Goal: Task Accomplishment & Management: Use online tool/utility

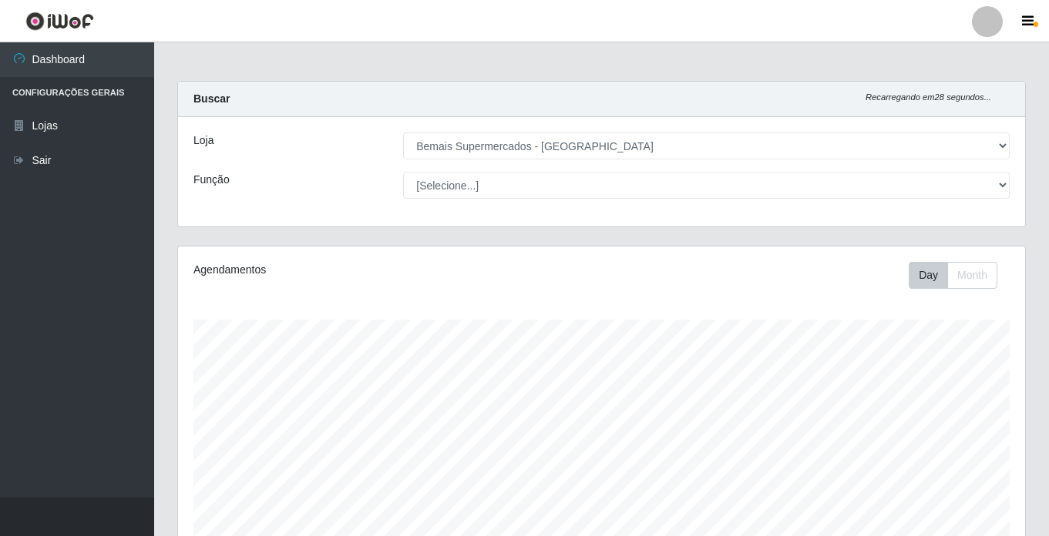
select select "250"
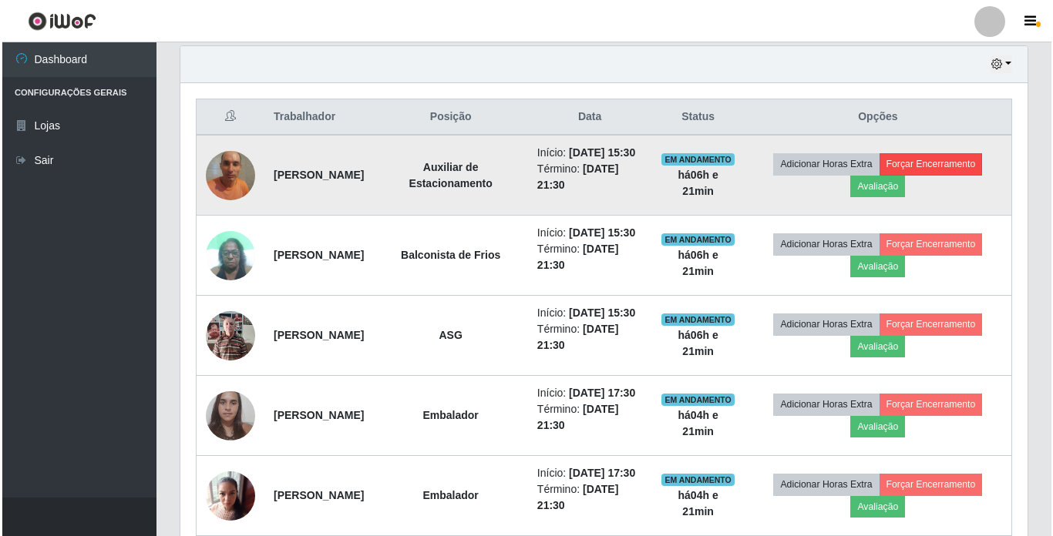
scroll to position [320, 847]
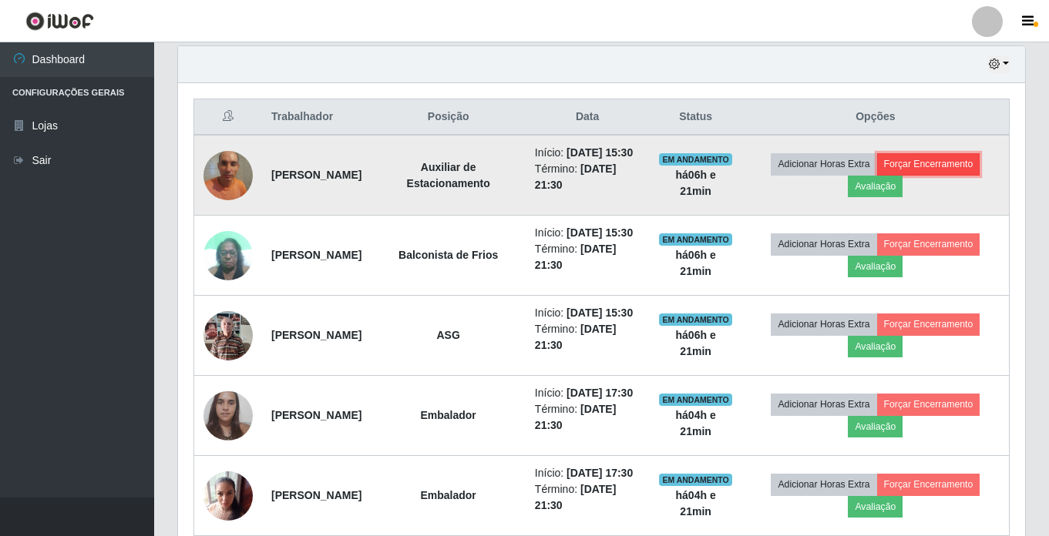
click at [963, 173] on button "Forçar Encerramento" at bounding box center [928, 164] width 103 height 22
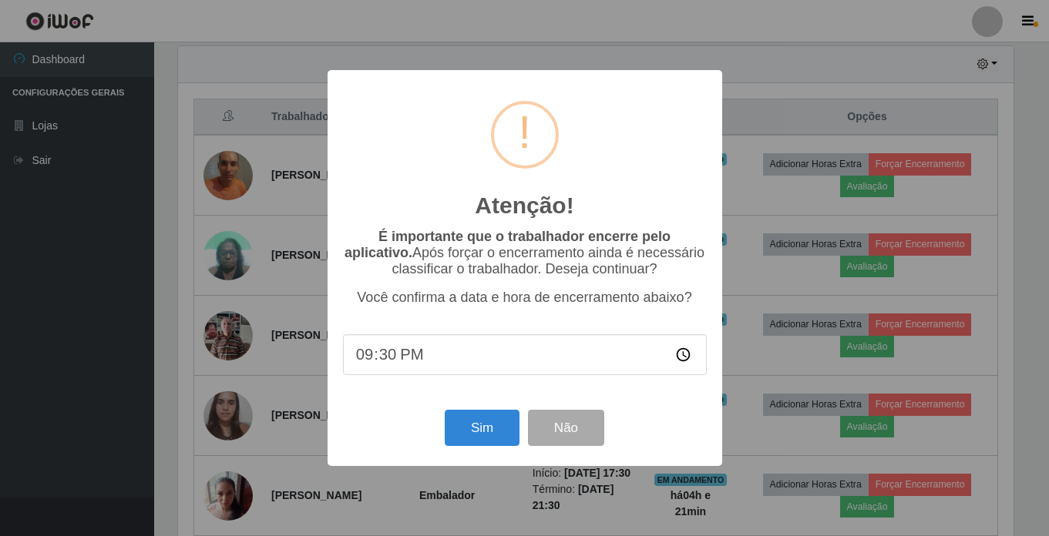
scroll to position [320, 839]
click at [481, 420] on button "Sim" at bounding box center [483, 428] width 75 height 36
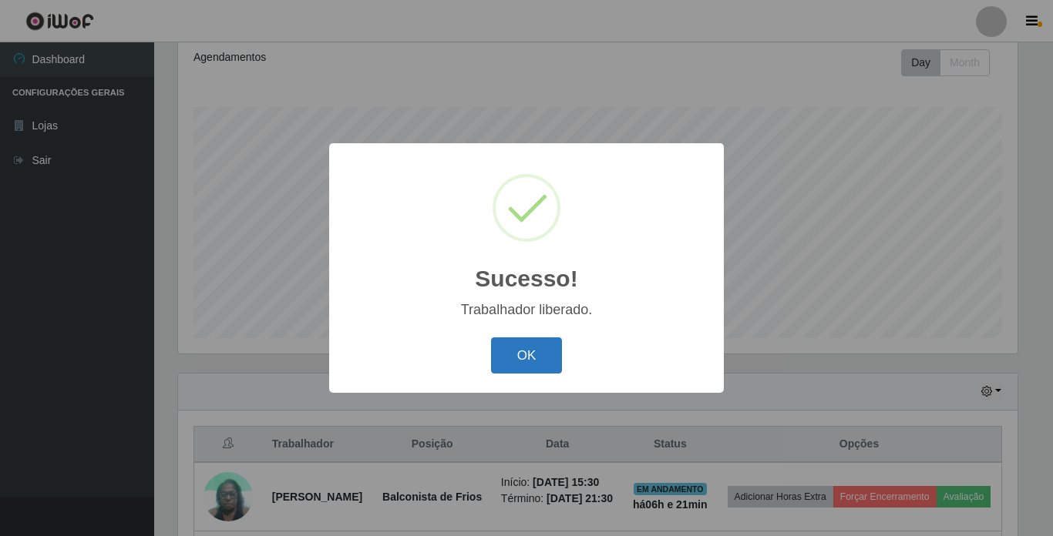
click at [518, 348] on button "OK" at bounding box center [527, 356] width 72 height 36
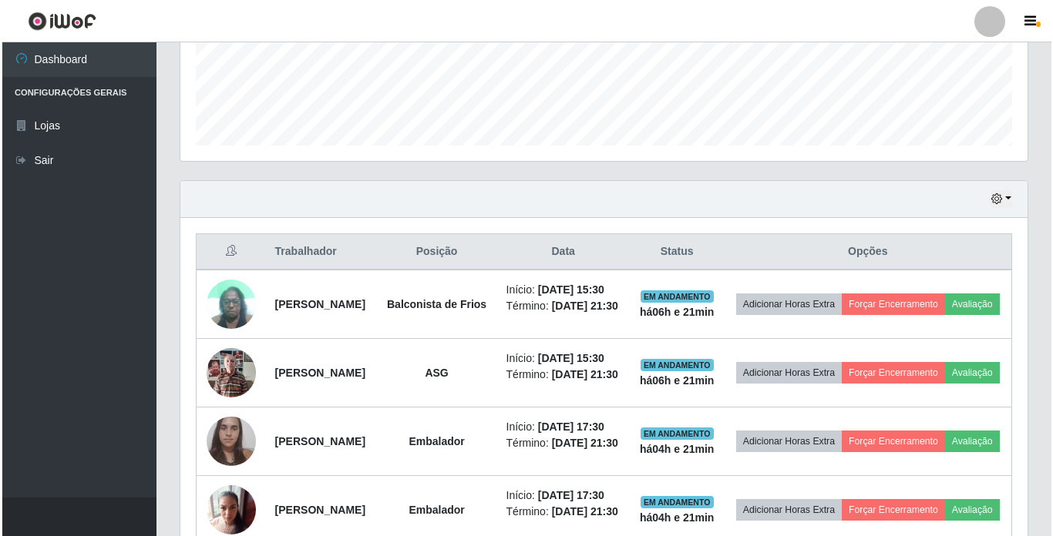
scroll to position [521, 0]
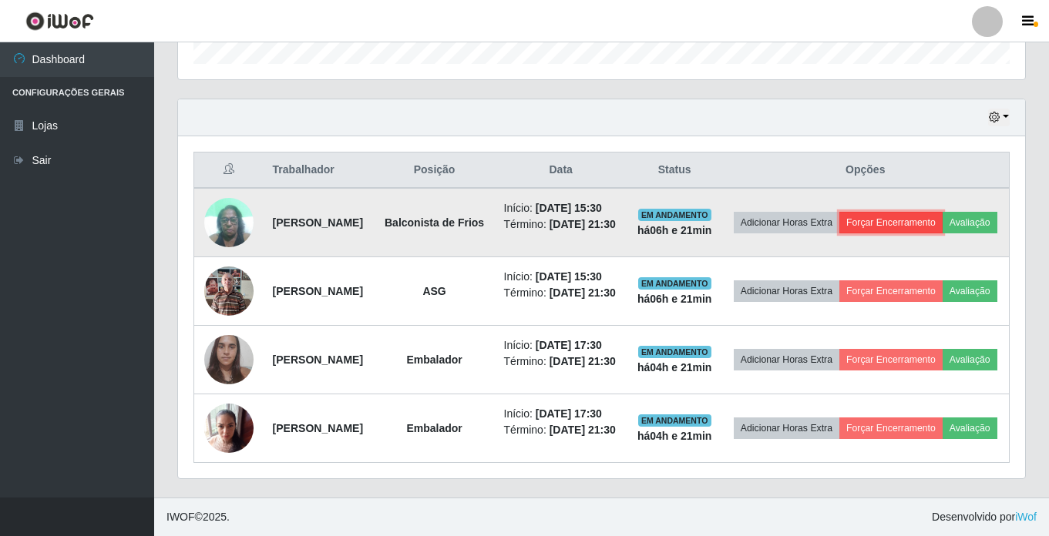
click at [943, 212] on button "Forçar Encerramento" at bounding box center [890, 223] width 103 height 22
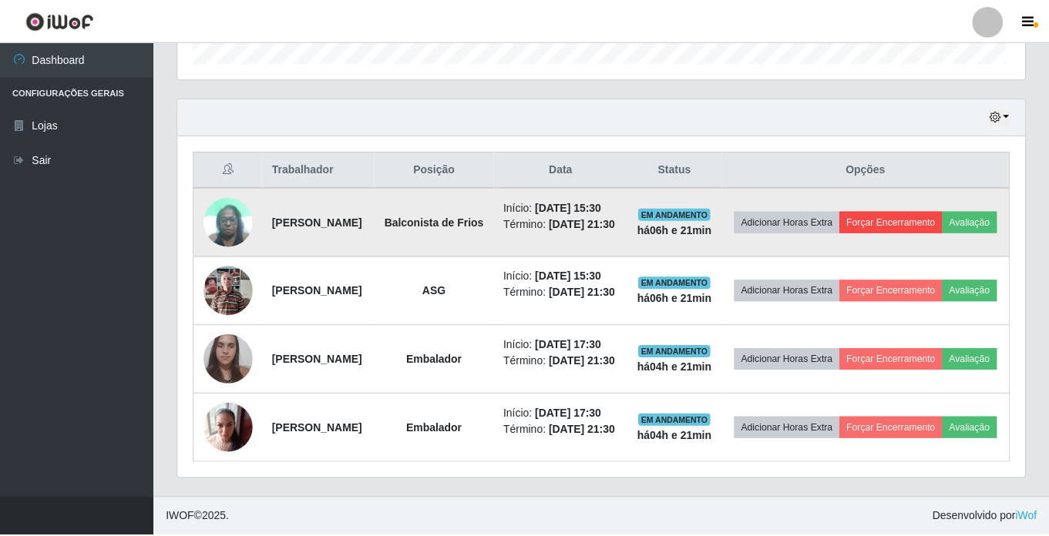
scroll to position [320, 839]
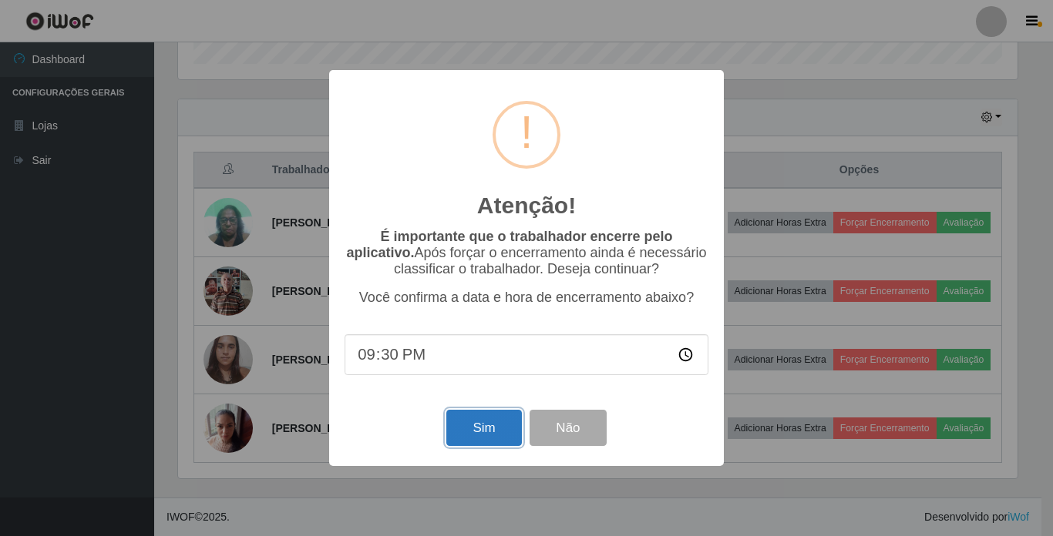
click at [461, 439] on button "Sim" at bounding box center [483, 428] width 75 height 36
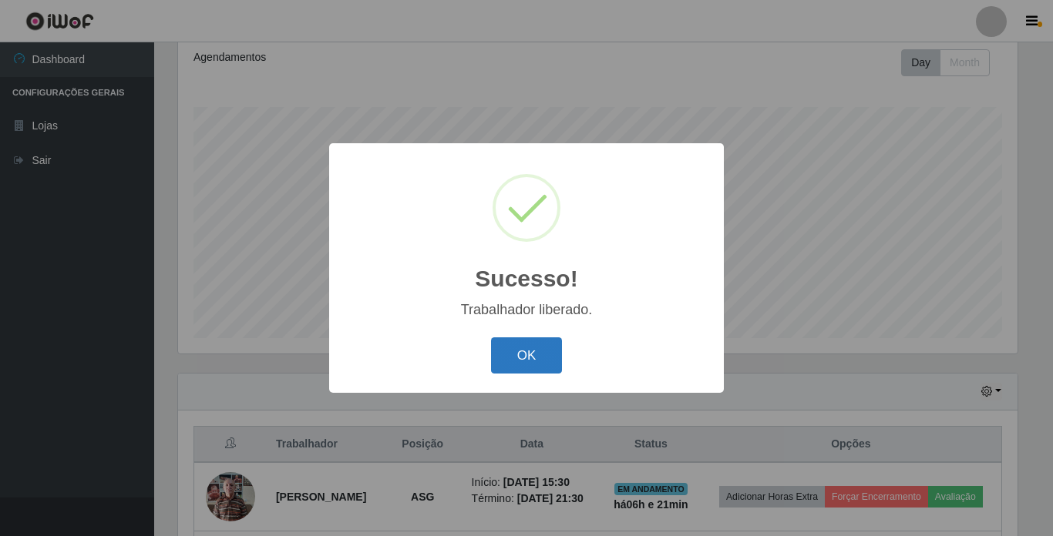
click at [543, 340] on button "OK" at bounding box center [527, 356] width 72 height 36
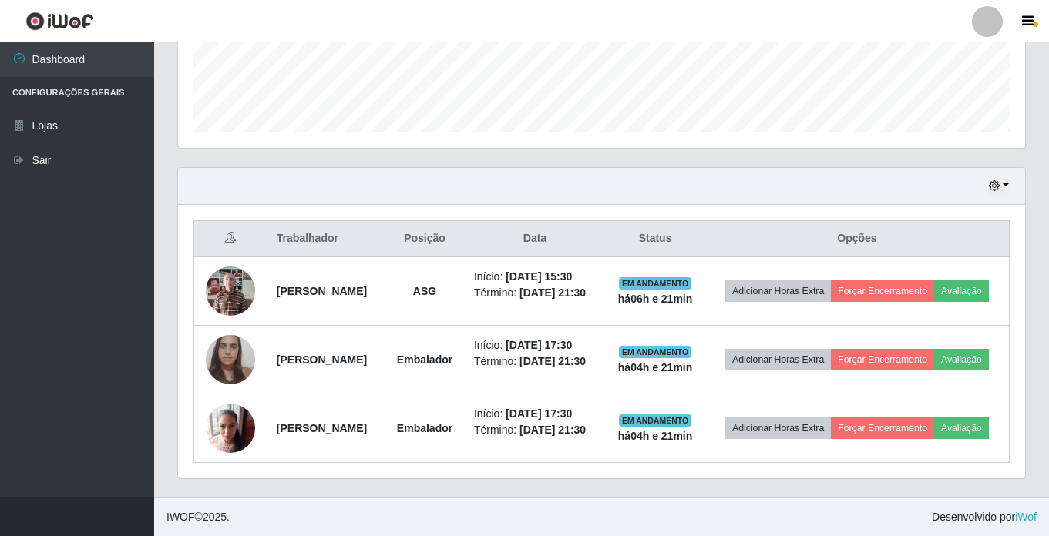
scroll to position [453, 0]
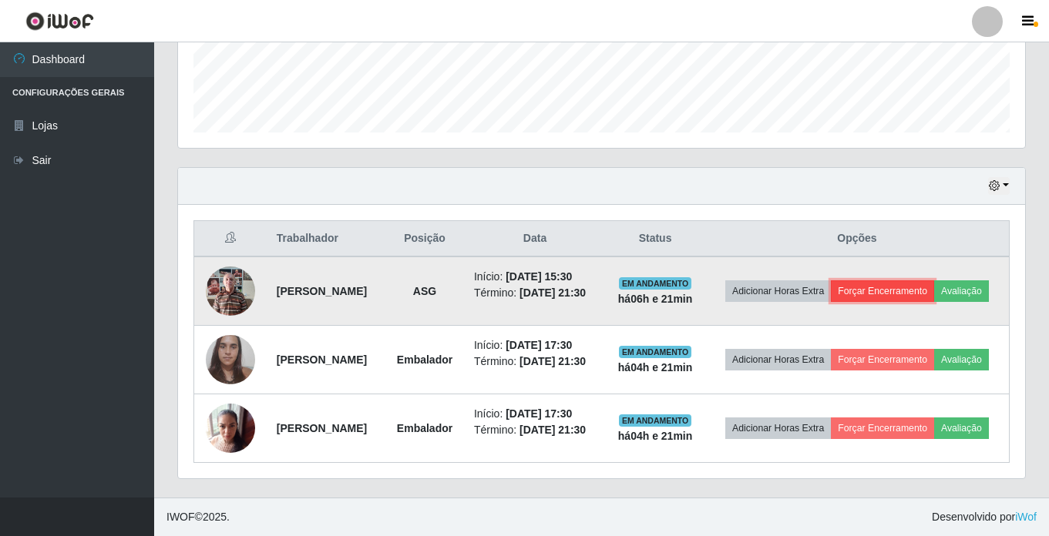
click at [934, 281] on button "Forçar Encerramento" at bounding box center [882, 292] width 103 height 22
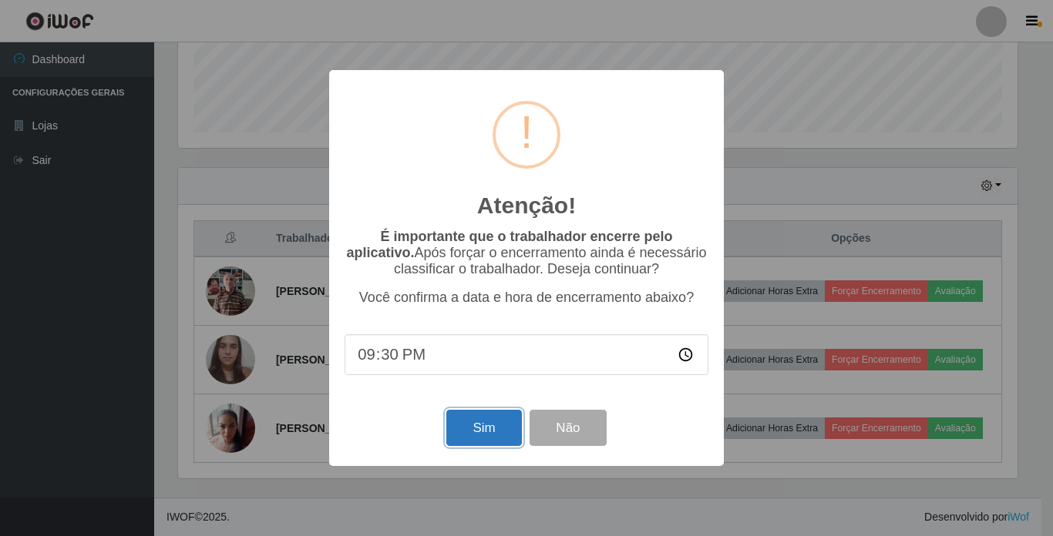
click at [484, 435] on button "Sim" at bounding box center [483, 428] width 75 height 36
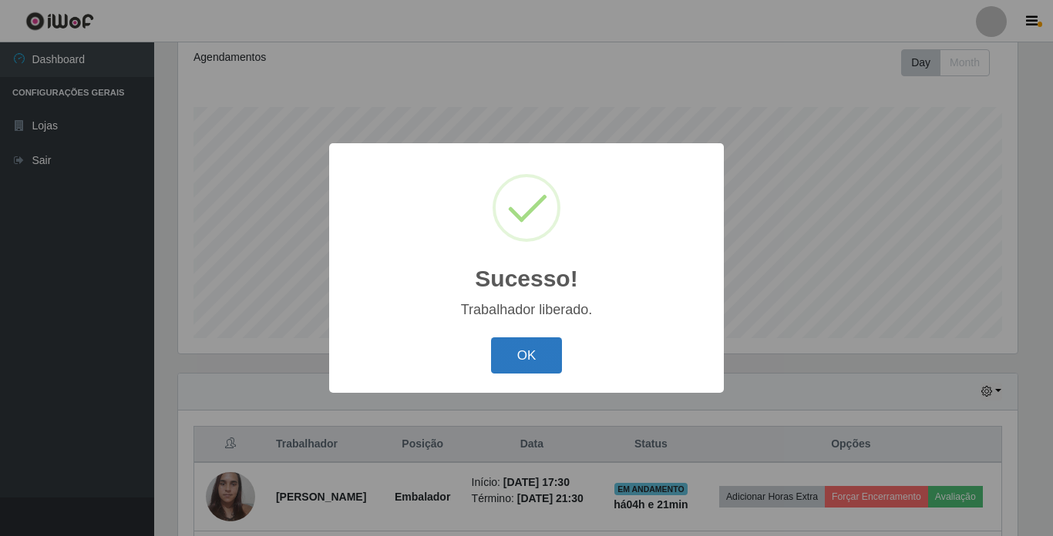
click at [533, 353] on button "OK" at bounding box center [527, 356] width 72 height 36
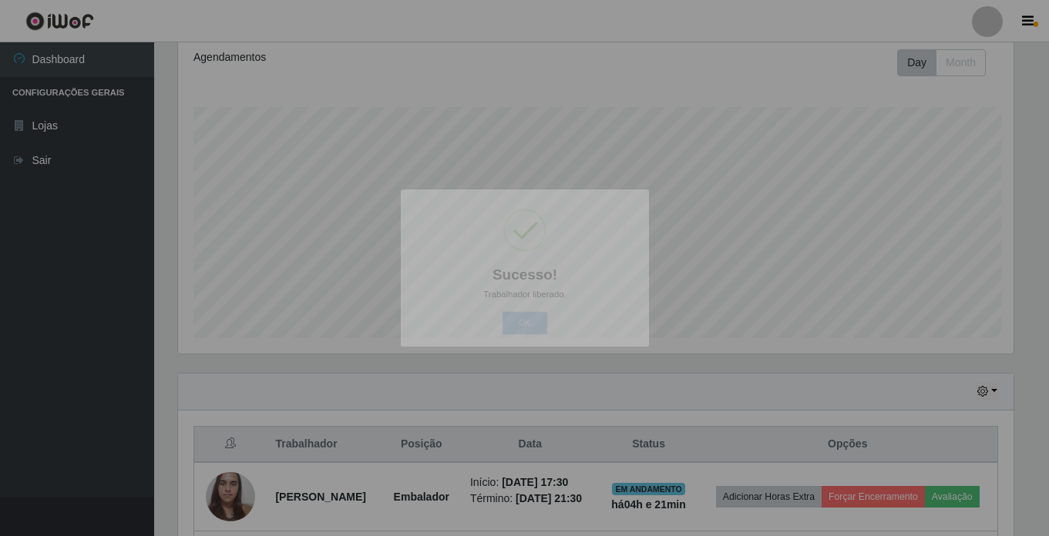
scroll to position [0, 0]
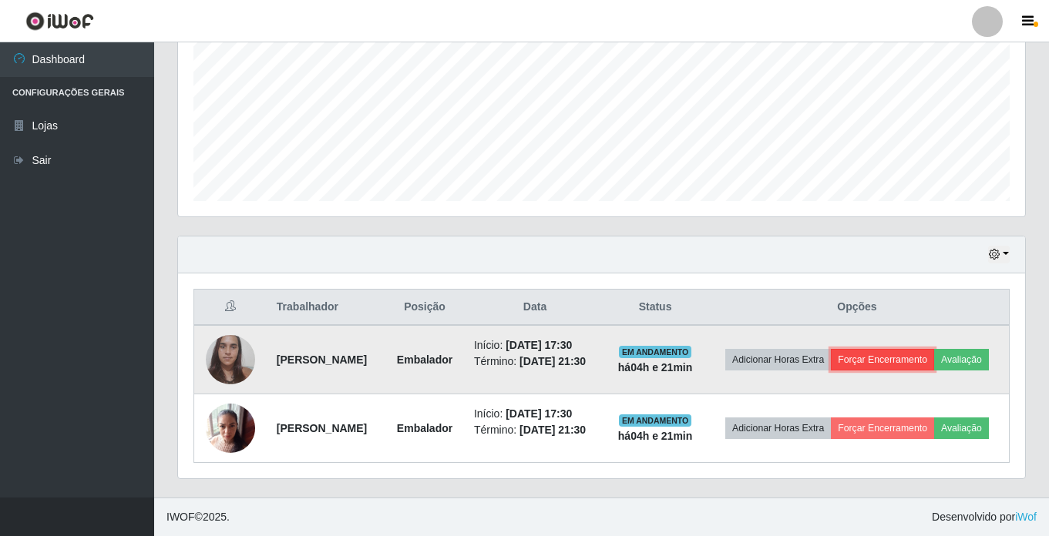
click at [934, 349] on button "Forçar Encerramento" at bounding box center [882, 360] width 103 height 22
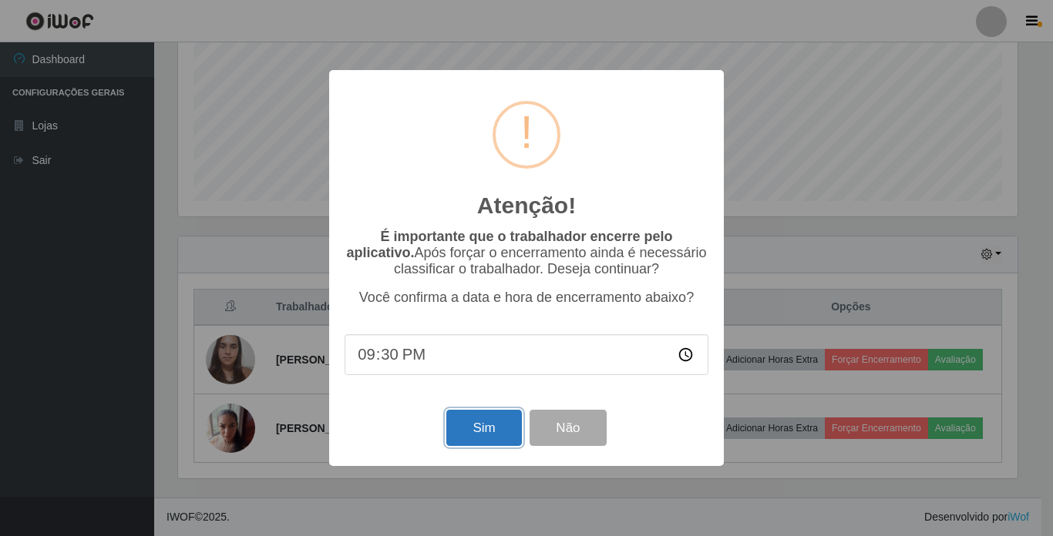
click at [466, 418] on button "Sim" at bounding box center [483, 428] width 75 height 36
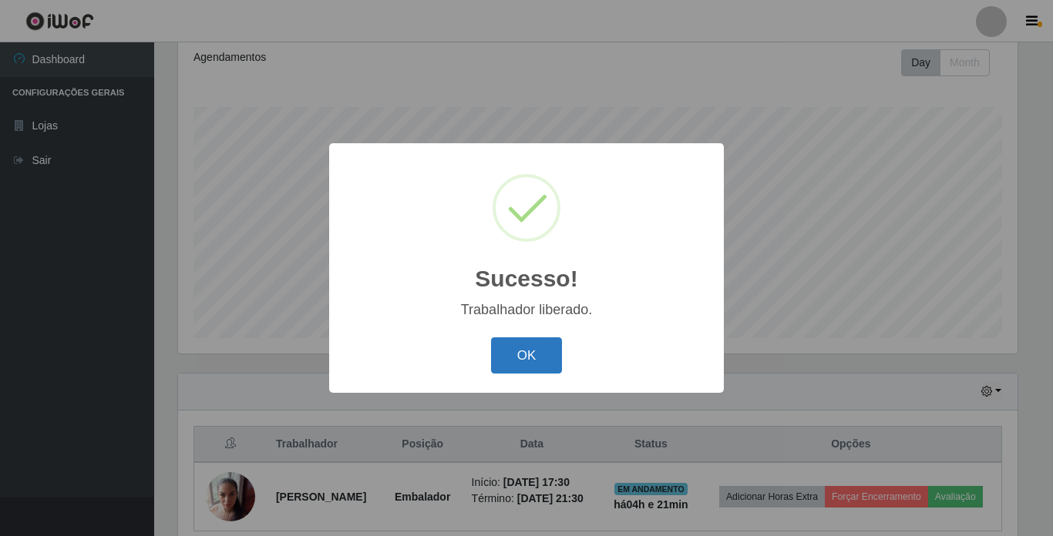
click at [530, 361] on button "OK" at bounding box center [527, 356] width 72 height 36
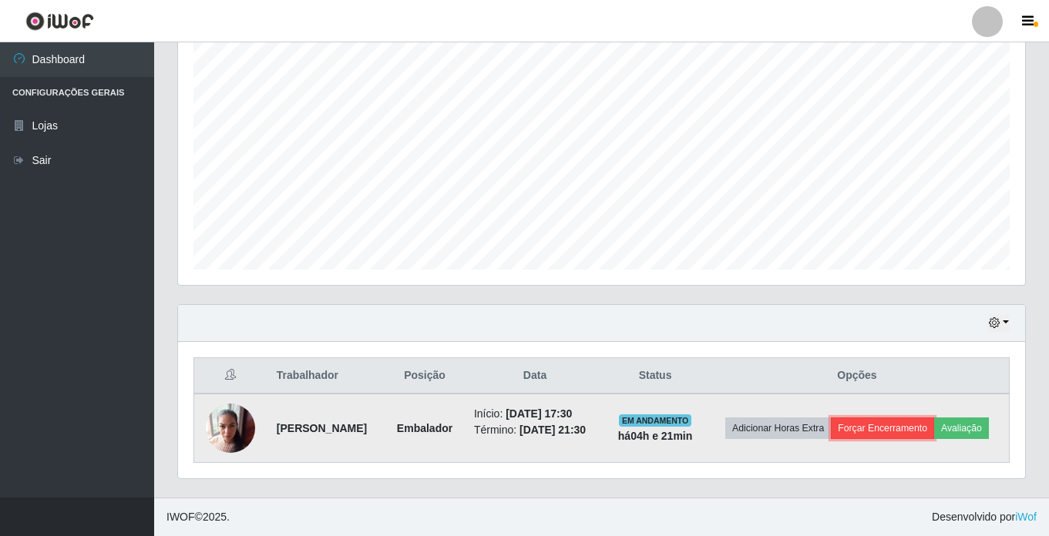
click at [934, 418] on button "Forçar Encerramento" at bounding box center [882, 429] width 103 height 22
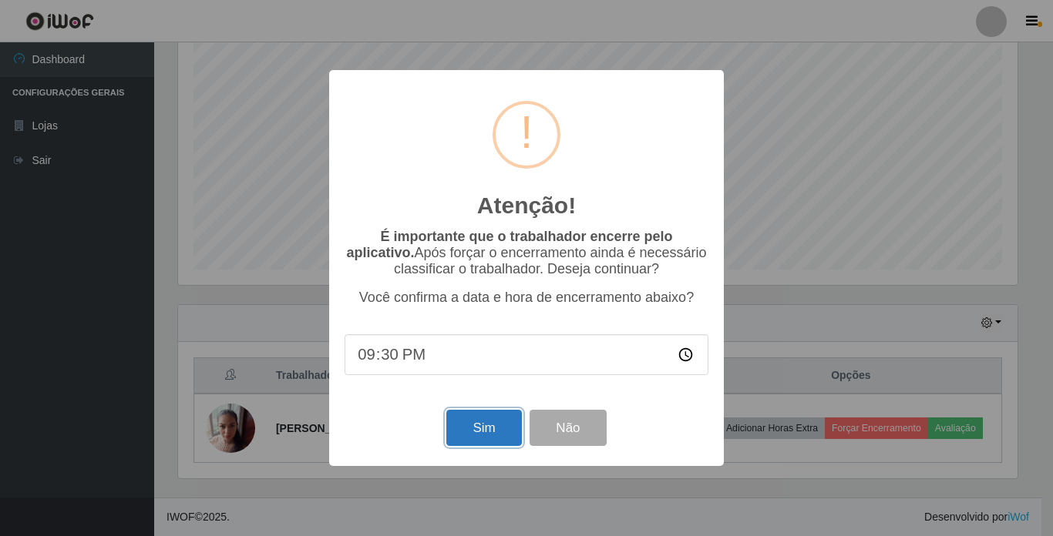
click at [483, 432] on button "Sim" at bounding box center [483, 428] width 75 height 36
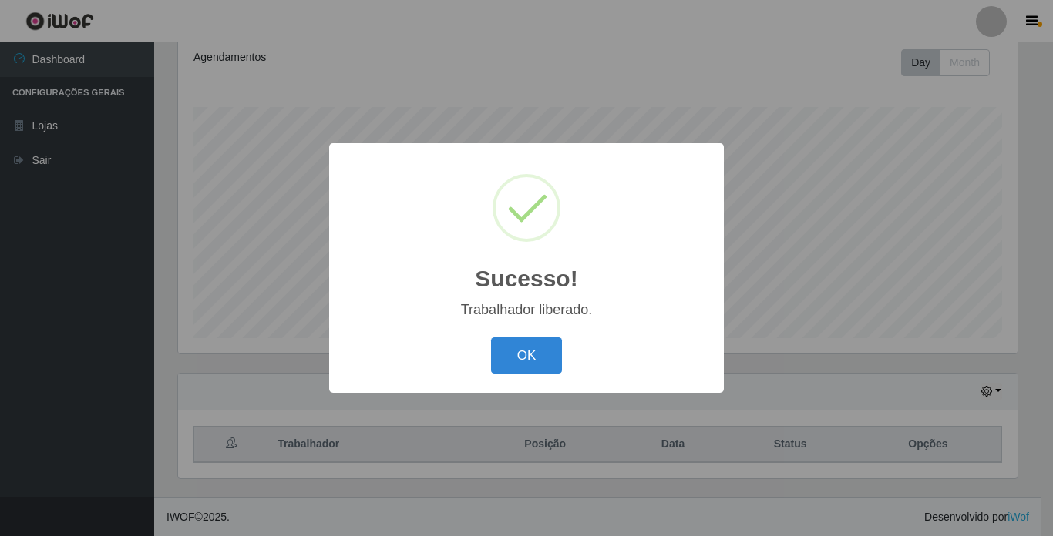
click at [558, 375] on div "OK Cancel" at bounding box center [527, 356] width 364 height 44
click at [509, 348] on button "OK" at bounding box center [527, 356] width 72 height 36
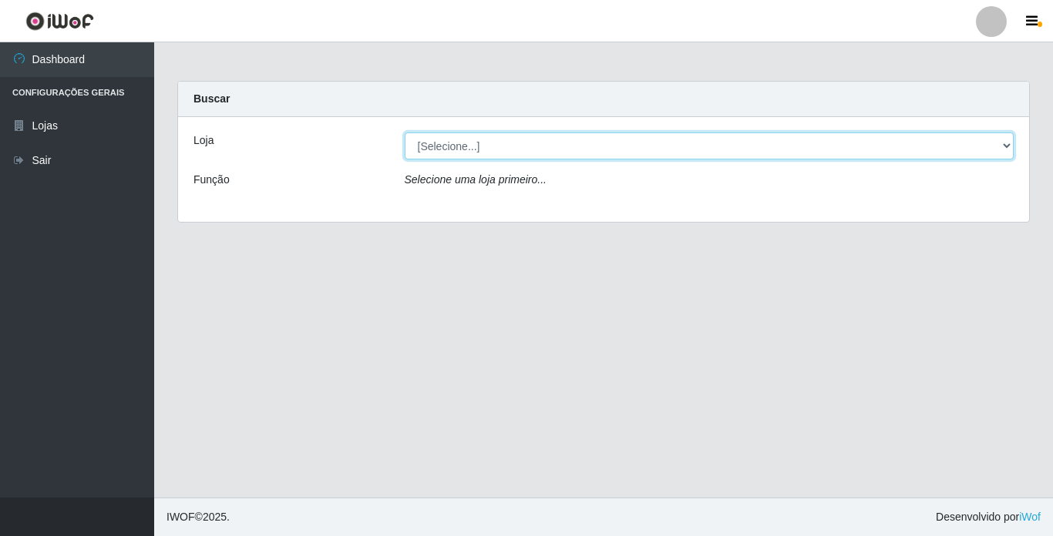
click at [568, 150] on select "[Selecione...] Bemais Supermercados - [GEOGRAPHIC_DATA]" at bounding box center [710, 146] width 610 height 27
select select "250"
click at [405, 133] on select "[Selecione...] Bemais Supermercados - [GEOGRAPHIC_DATA]" at bounding box center [710, 146] width 610 height 27
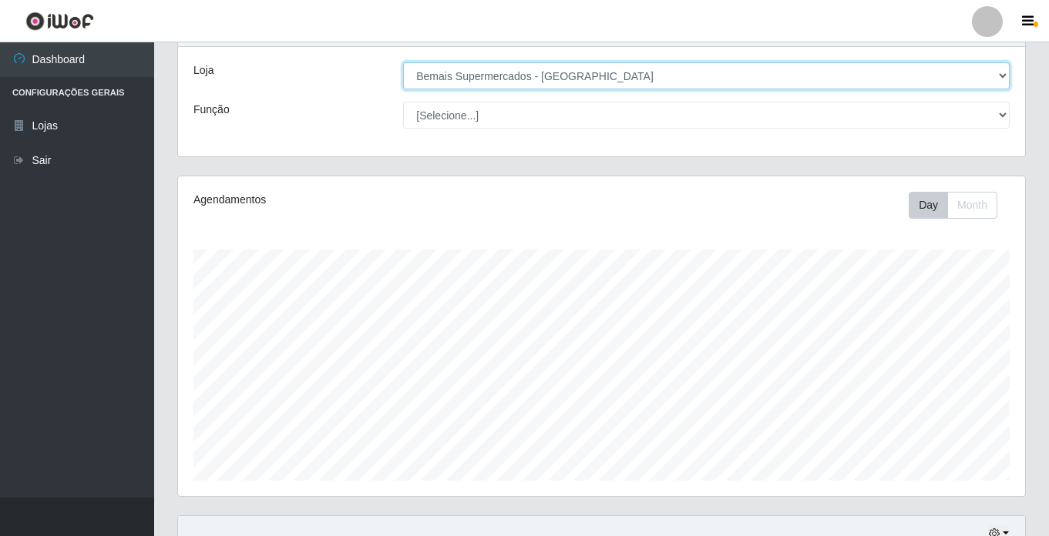
scroll to position [213, 0]
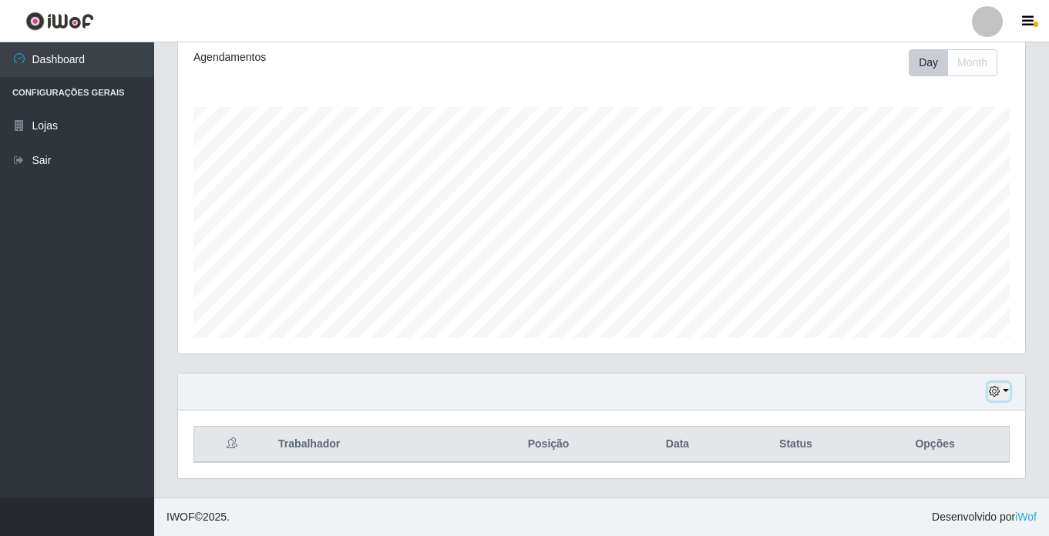
click at [1000, 389] on icon "button" at bounding box center [994, 391] width 11 height 11
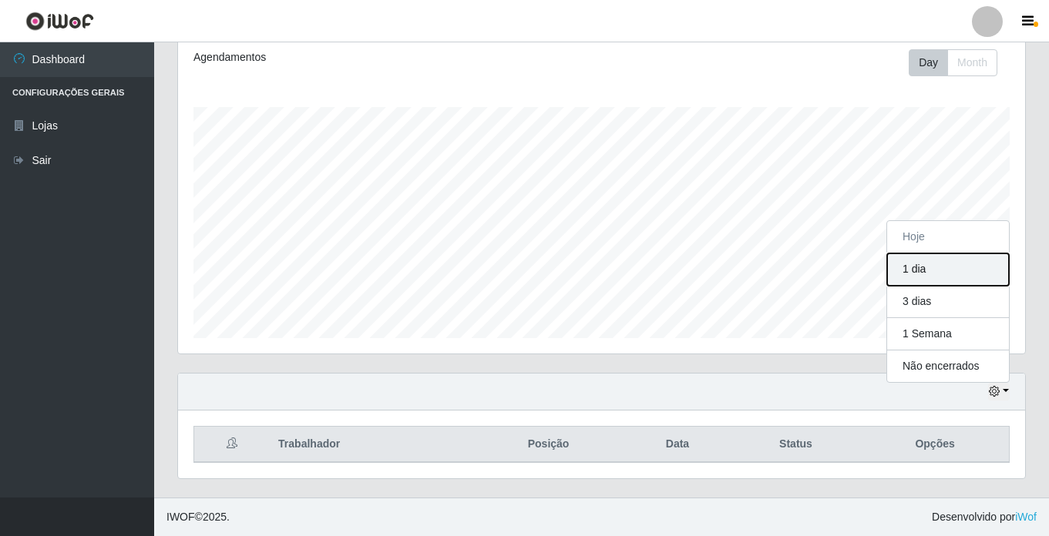
click at [933, 269] on button "1 dia" at bounding box center [948, 270] width 122 height 32
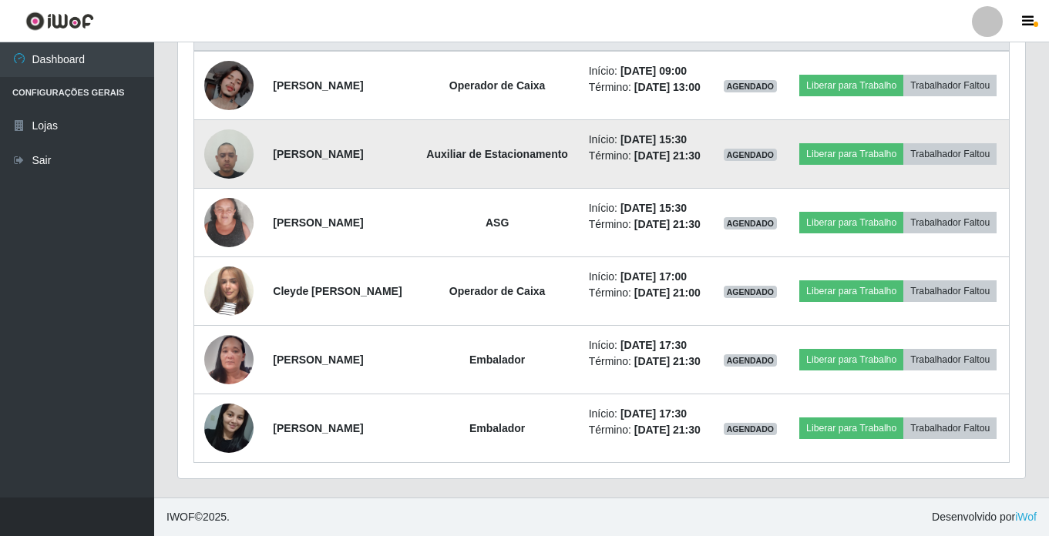
scroll to position [675, 0]
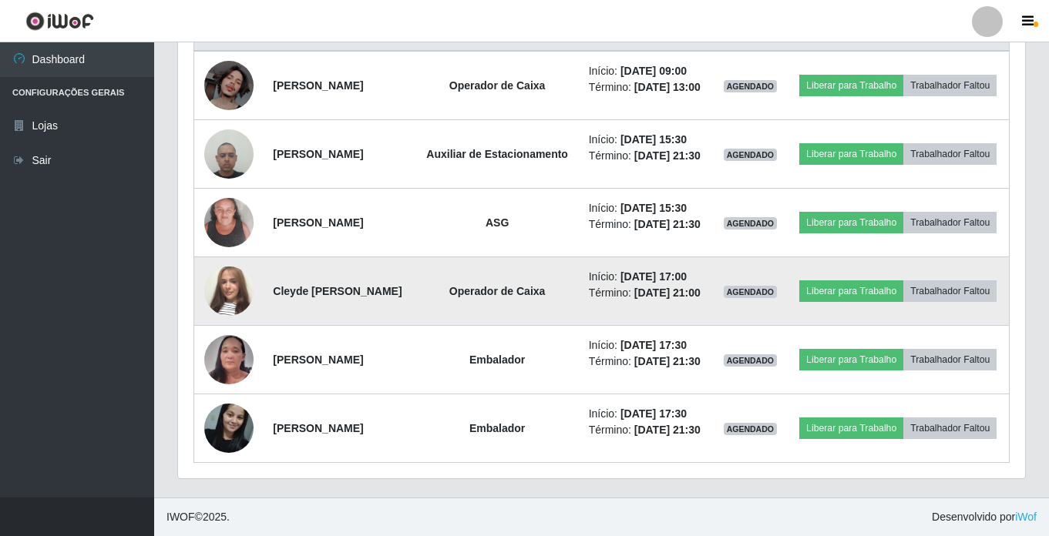
click at [224, 286] on img at bounding box center [228, 291] width 49 height 88
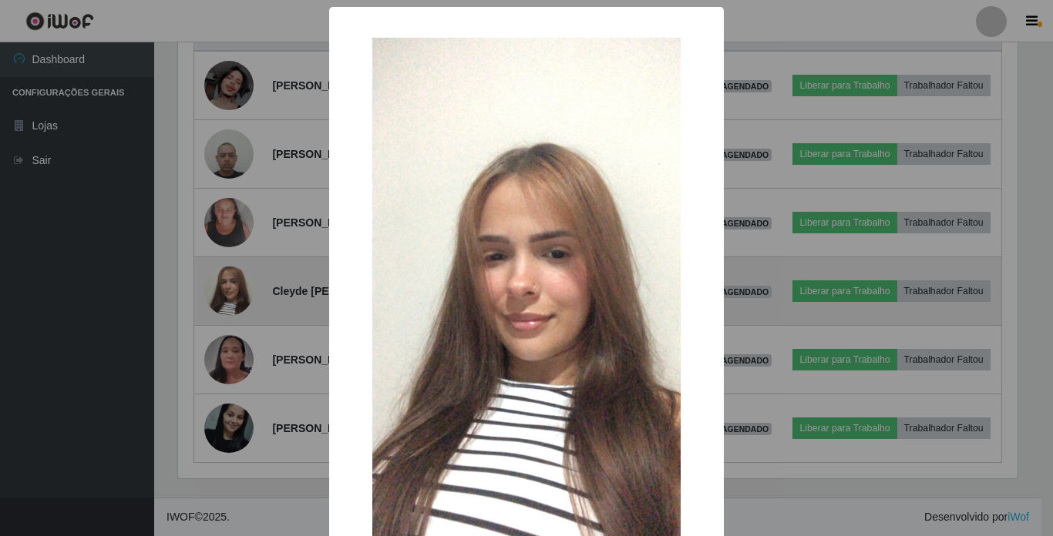
click at [224, 286] on div "× OK Cancel" at bounding box center [526, 268] width 1053 height 536
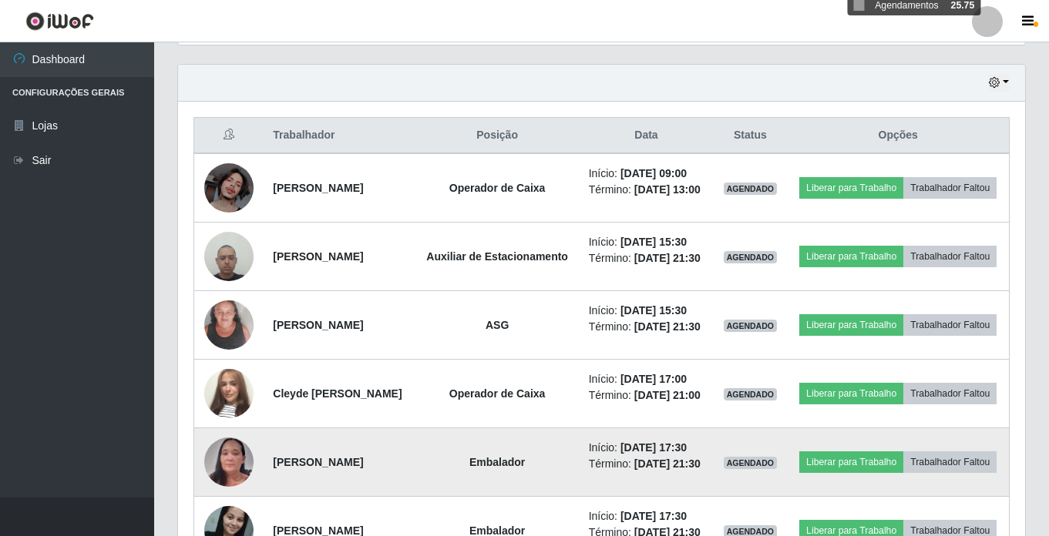
scroll to position [521, 0]
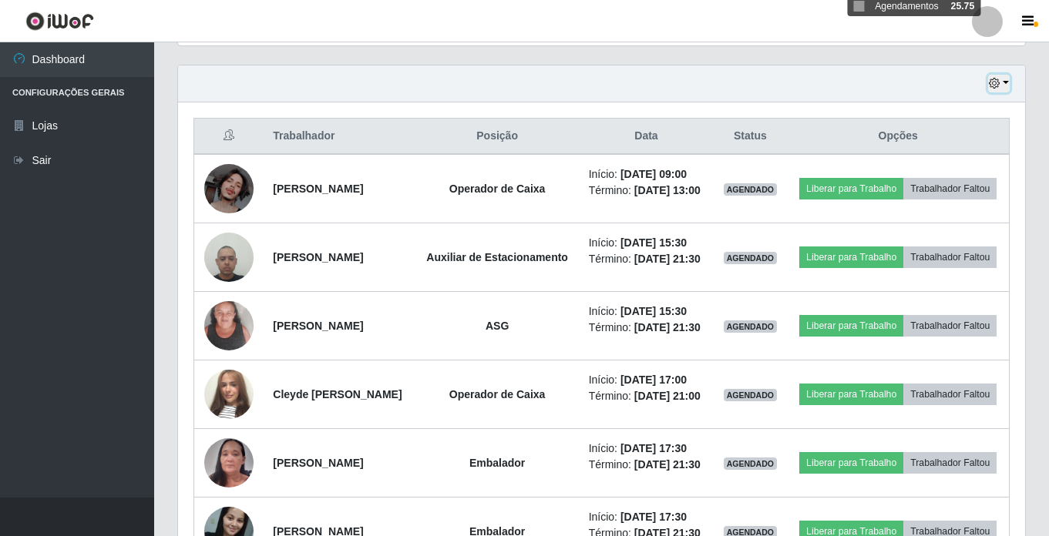
click at [1005, 79] on button "button" at bounding box center [999, 84] width 22 height 18
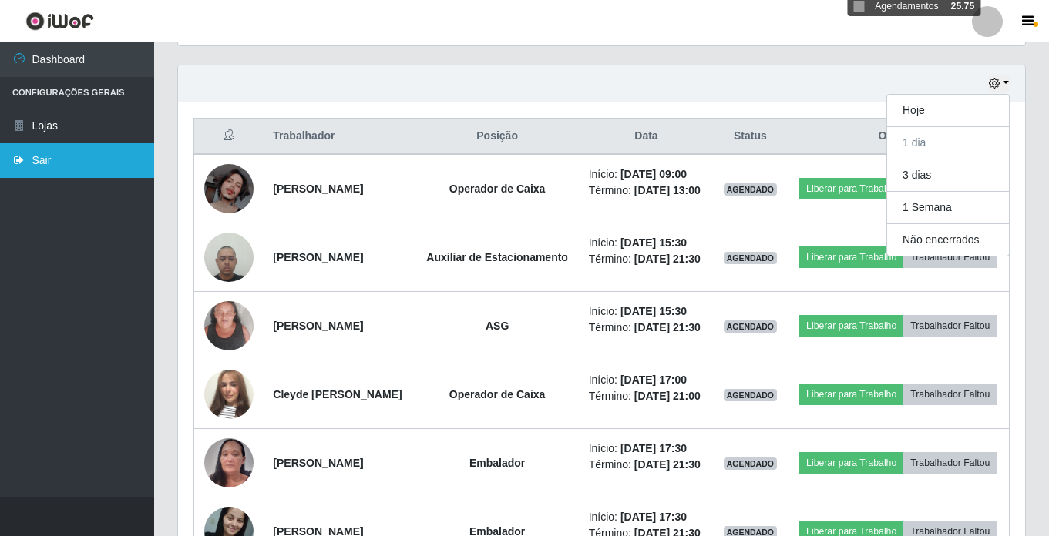
click at [79, 166] on link "Sair" at bounding box center [77, 160] width 154 height 35
